Goal: Task Accomplishment & Management: Manage account settings

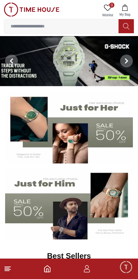
click at [87, 271] on icon "button" at bounding box center [87, 269] width 8 height 8
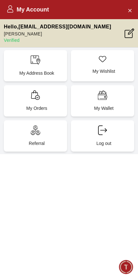
click at [41, 71] on p "My Address Book" at bounding box center [37, 73] width 56 height 6
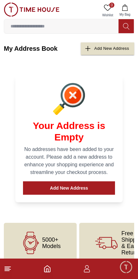
click at [85, 270] on icon "button" at bounding box center [87, 269] width 8 height 8
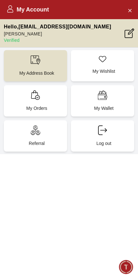
click at [45, 107] on p "My Orders" at bounding box center [37, 108] width 56 height 6
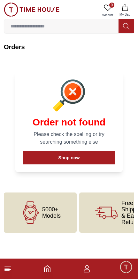
click at [8, 271] on line at bounding box center [7, 271] width 4 height 0
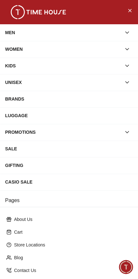
scroll to position [63, 0]
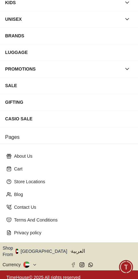
click at [42, 250] on button "Shop From [GEOGRAPHIC_DATA]" at bounding box center [37, 251] width 69 height 13
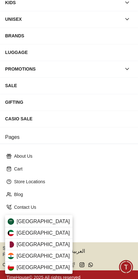
click at [44, 230] on div "[GEOGRAPHIC_DATA]" at bounding box center [38, 232] width 67 height 11
